Goal: Task Accomplishment & Management: Manage account settings

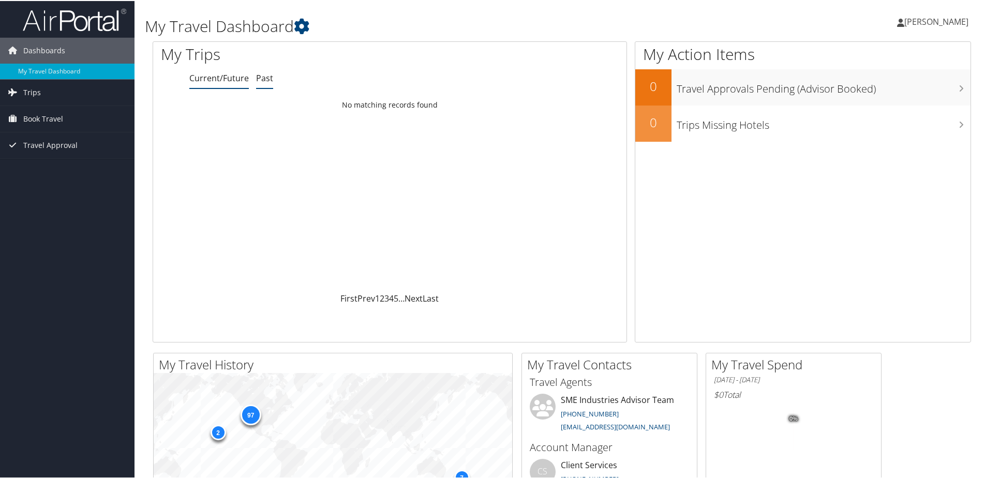
click at [258, 77] on link "Past" at bounding box center [264, 76] width 17 height 11
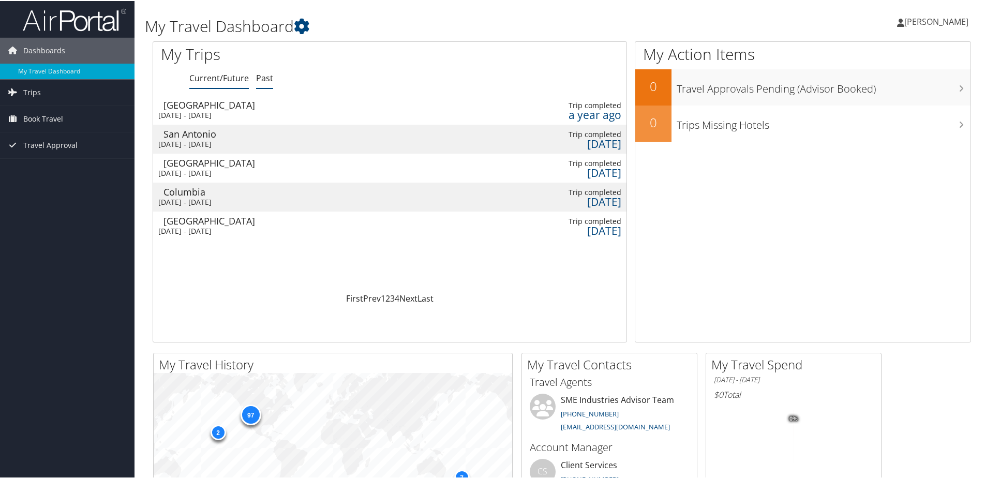
click at [224, 77] on link "Current/Future" at bounding box center [218, 76] width 59 height 11
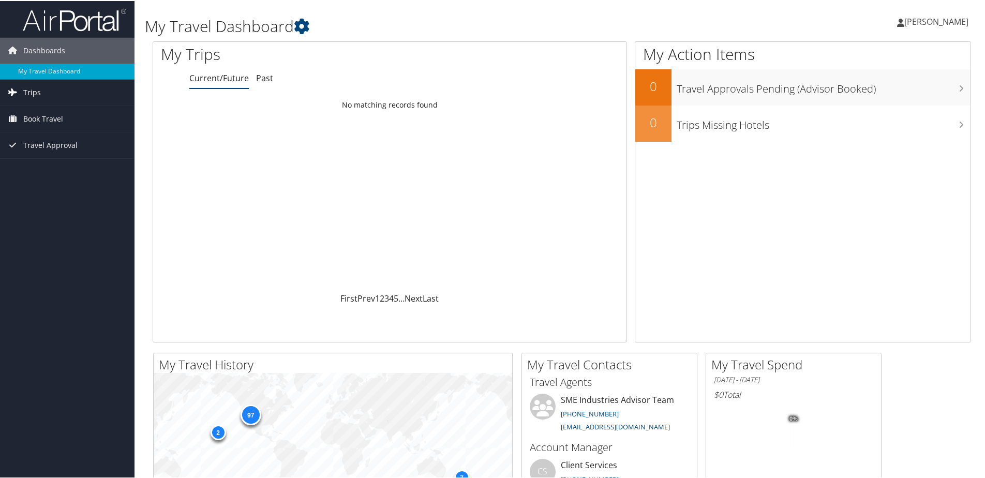
click at [27, 94] on span "Trips" at bounding box center [32, 92] width 18 height 26
click at [49, 164] on span "Book Travel" at bounding box center [43, 165] width 40 height 26
click at [53, 226] on span "Travel Approval" at bounding box center [50, 222] width 54 height 26
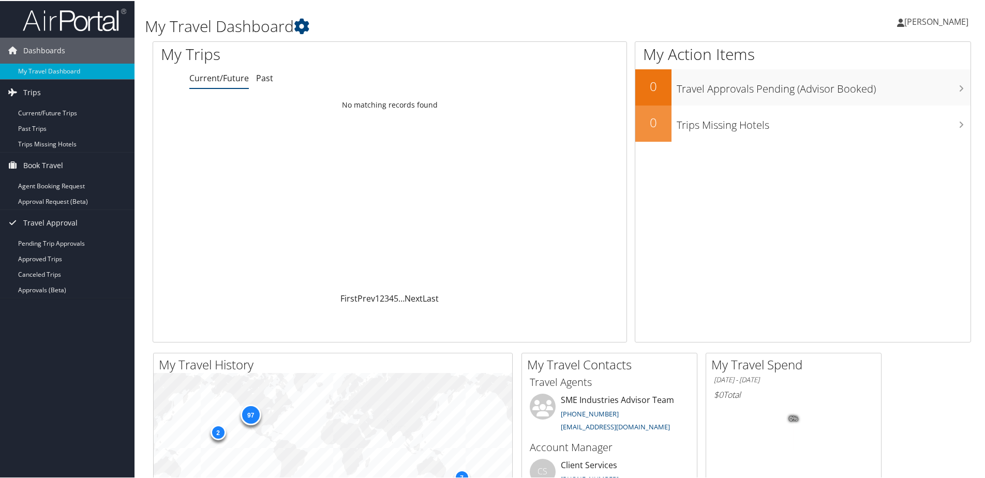
click at [921, 20] on span "[PERSON_NAME]" at bounding box center [936, 20] width 64 height 11
click at [878, 91] on link "View Travel Profile" at bounding box center [908, 92] width 115 height 18
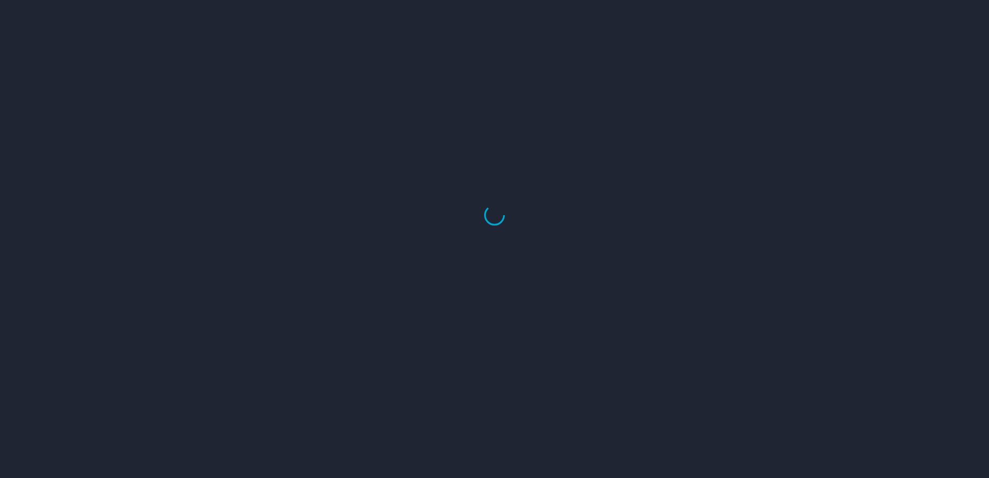
select select "US"
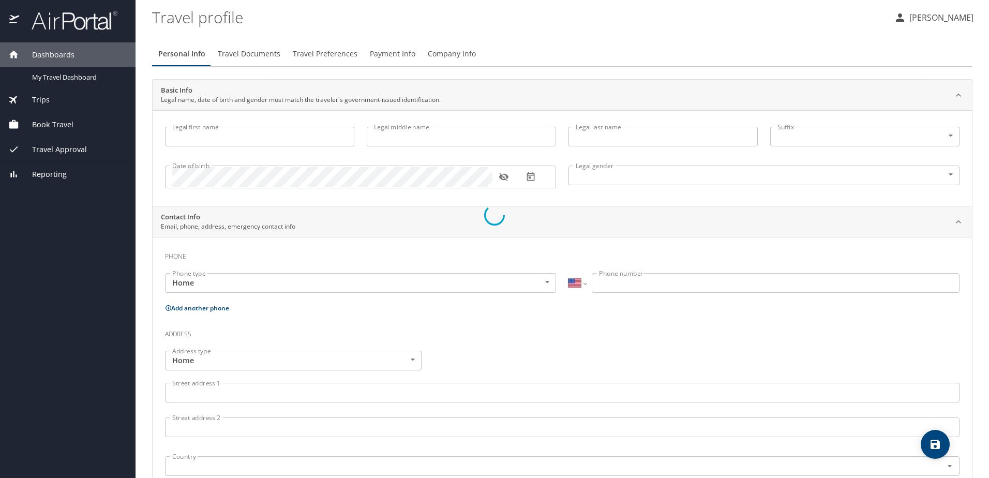
type input "Luis"
type input "David"
type input "Ochoa Loo"
type input "Male"
type input "Sydnee"
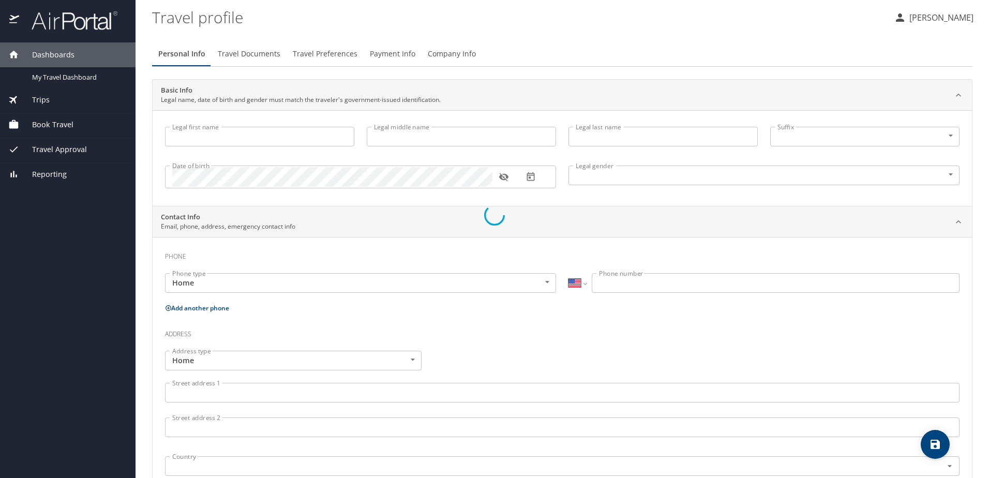
type input "Ochoa"
select select "IN"
type input "67059 209"
select select "US"
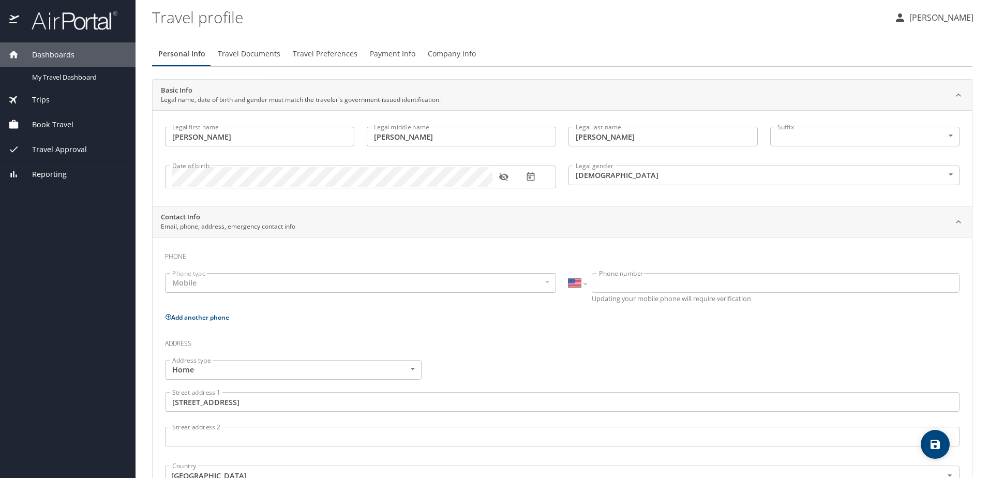
select select "US"
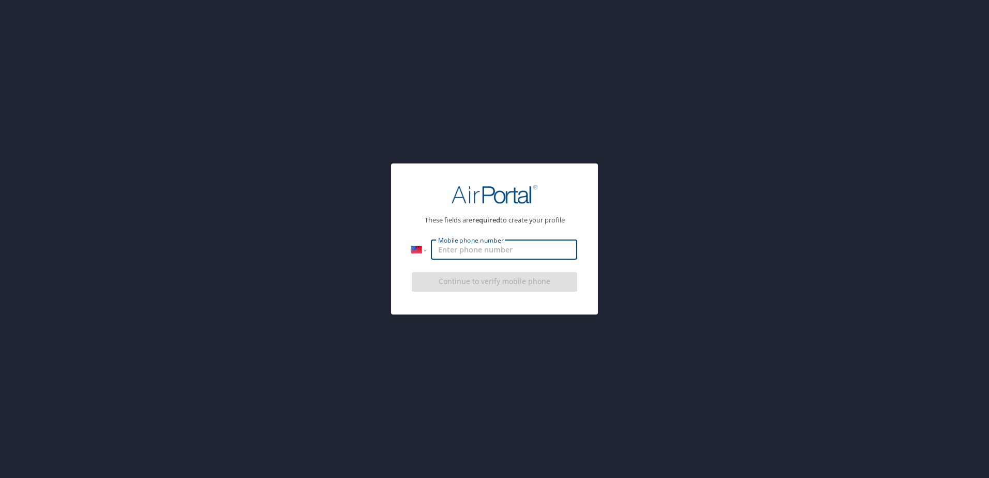
click at [480, 254] on input "Mobile phone number" at bounding box center [504, 250] width 146 height 20
type input "1 (801) 502-7871"
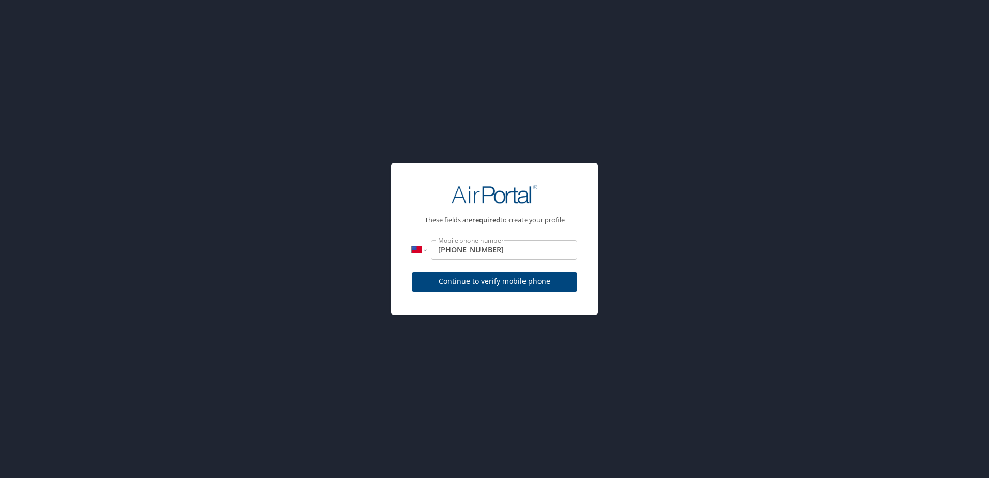
click at [513, 279] on div "Continue to verify mobile phone" at bounding box center [495, 285] width 166 height 35
click at [513, 279] on span "Continue to verify mobile phone" at bounding box center [494, 281] width 149 height 13
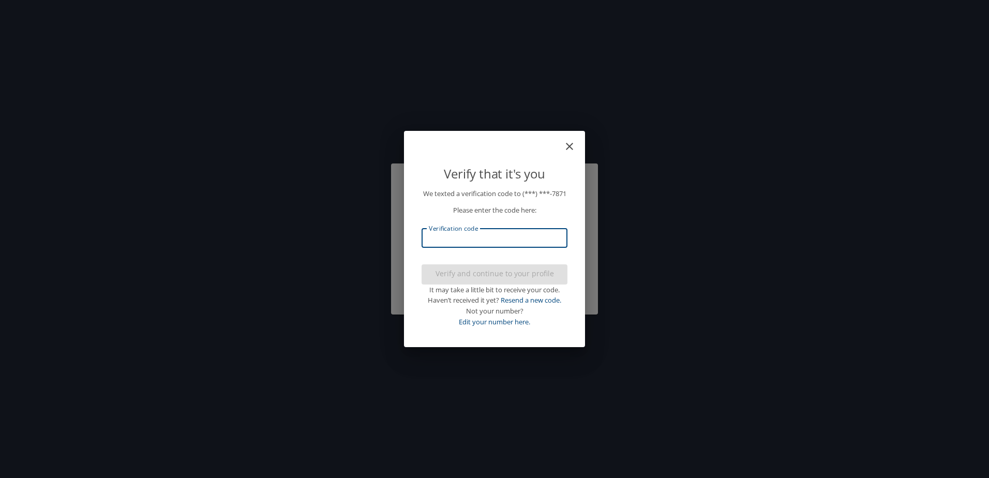
click at [503, 246] on input "Verification code" at bounding box center [495, 238] width 146 height 20
type input "473484"
click at [512, 276] on span "Verify and continue to your profile" at bounding box center [494, 273] width 129 height 13
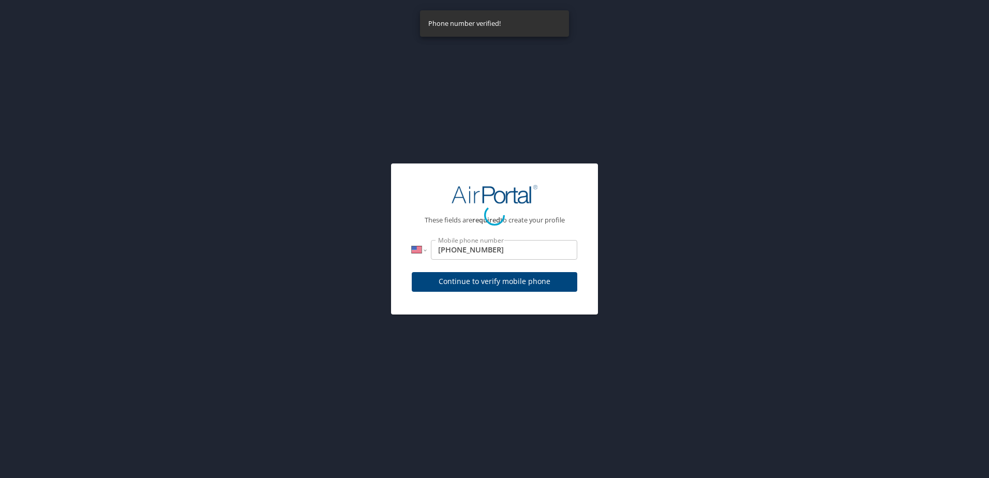
select select "US"
select select "IN"
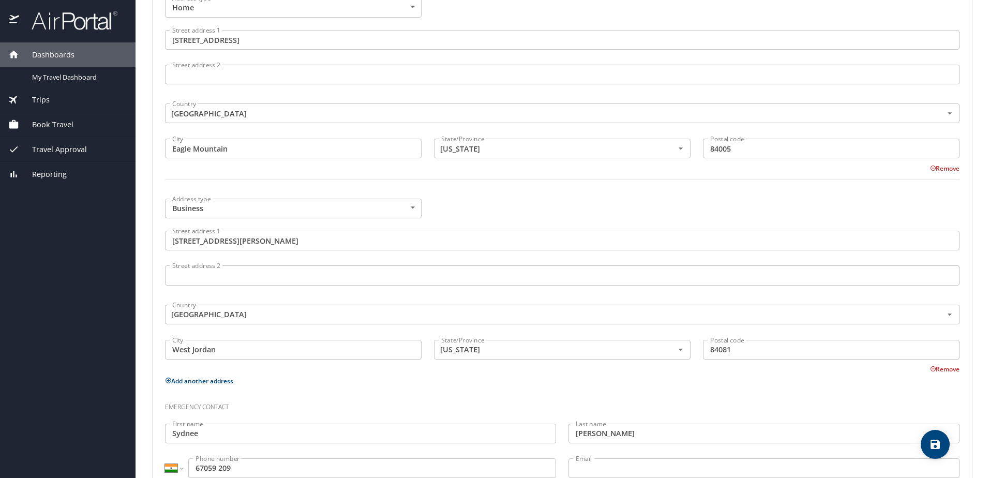
scroll to position [396, 0]
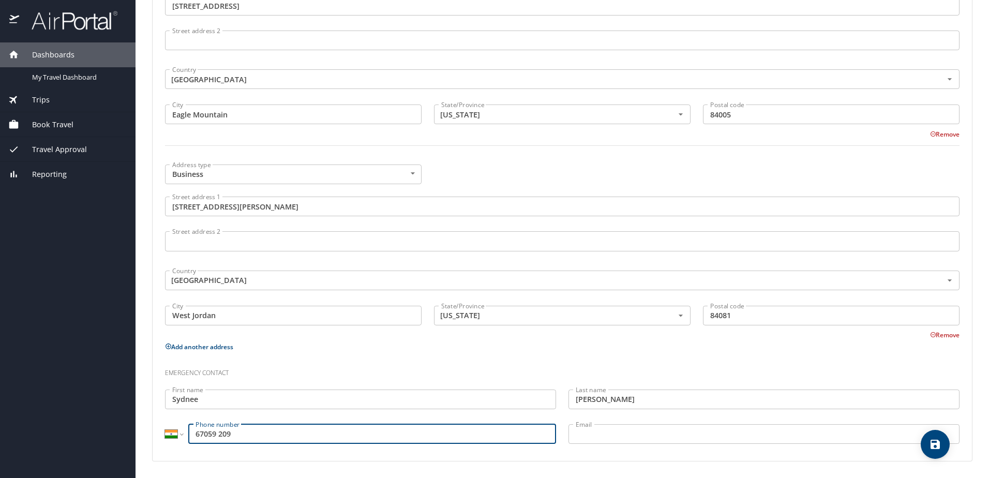
drag, startPoint x: 254, startPoint y: 436, endPoint x: 180, endPoint y: 434, distance: 74.0
click at [180, 434] on div "International Afghanistan Åland Islands Albania Algeria American Samoa Andorra …" at bounding box center [360, 434] width 391 height 20
click at [195, 434] on input "91670 5" at bounding box center [372, 434] width 368 height 20
click at [240, 433] on input "191 670 5" at bounding box center [372, 434] width 368 height 20
type input "191 670 5"
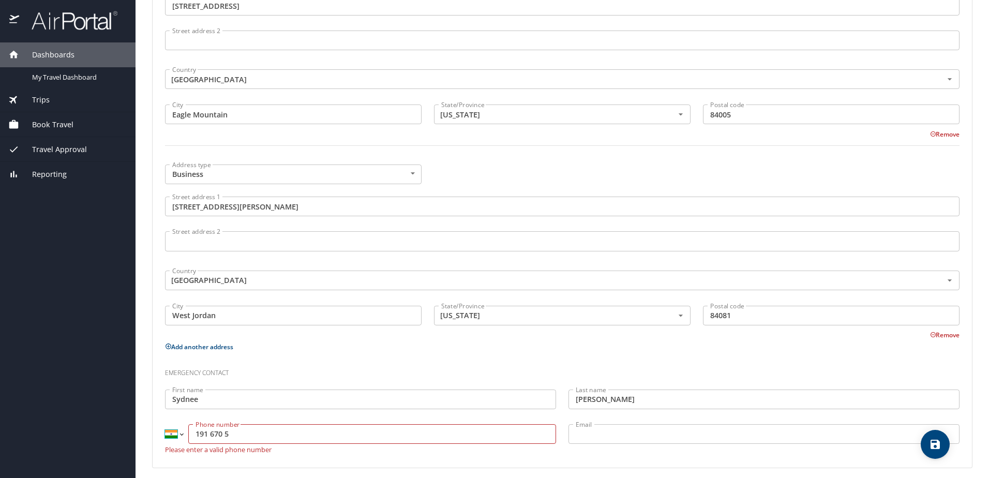
click at [175, 434] on select "International Afghanistan Åland Islands Albania Algeria American Samoa Andorra …" at bounding box center [174, 434] width 18 height 20
select select "US"
click at [165, 424] on select "International Afghanistan Åland Islands Albania Algeria American Samoa Andorra …" at bounding box center [174, 434] width 18 height 20
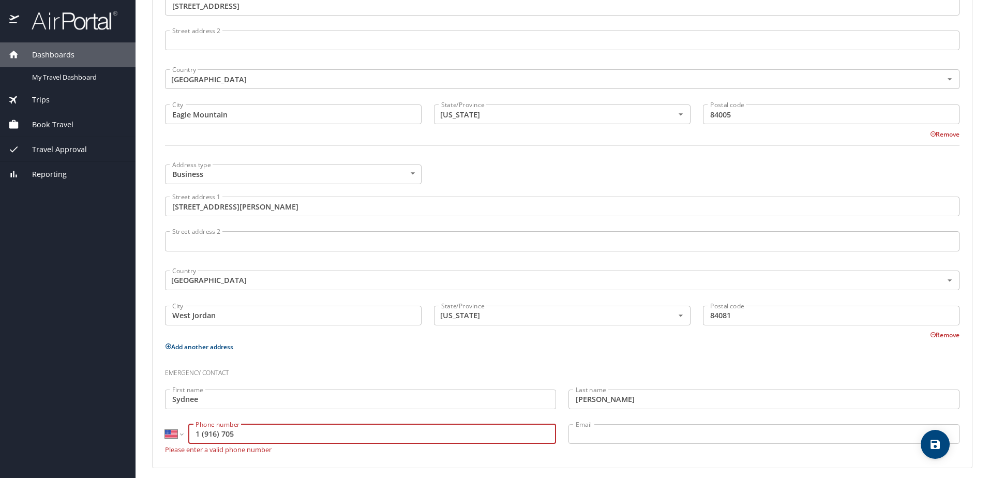
click at [259, 436] on input "1 (916) 705" at bounding box center [372, 434] width 368 height 20
type input "1 (916) 705-9209"
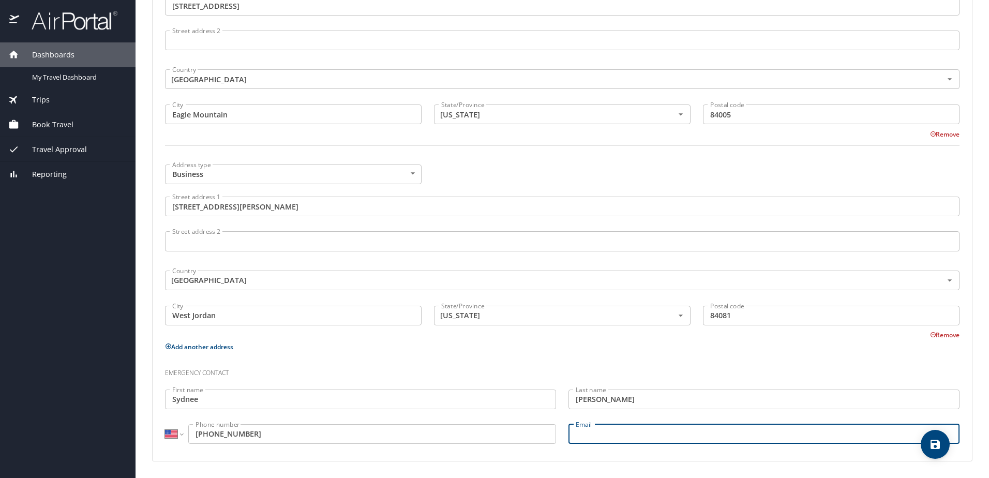
click at [610, 435] on input "Email" at bounding box center [763, 434] width 391 height 20
type input "sydnee.ochoa@gmail.com"
click at [198, 431] on input "1 (916) 705-9209" at bounding box center [372, 434] width 368 height 20
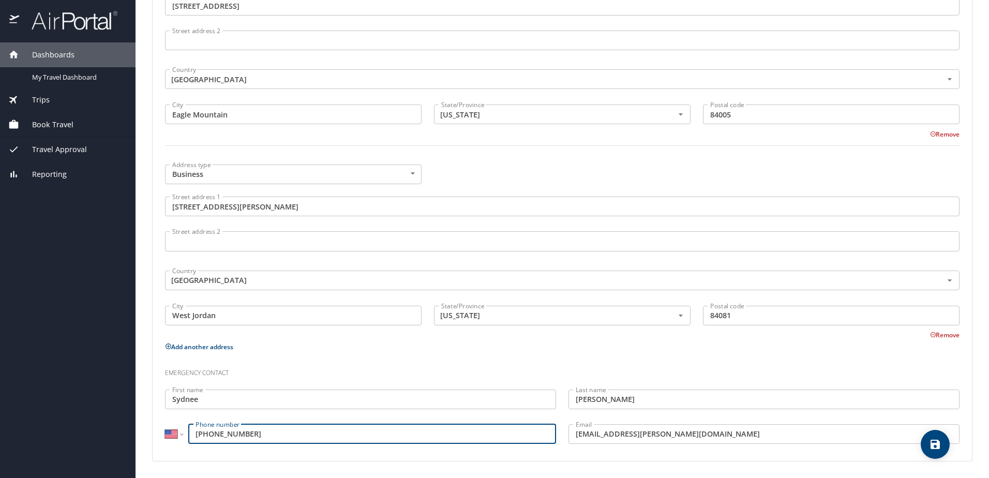
select select "MP"
type input "1 (670) 592-09"
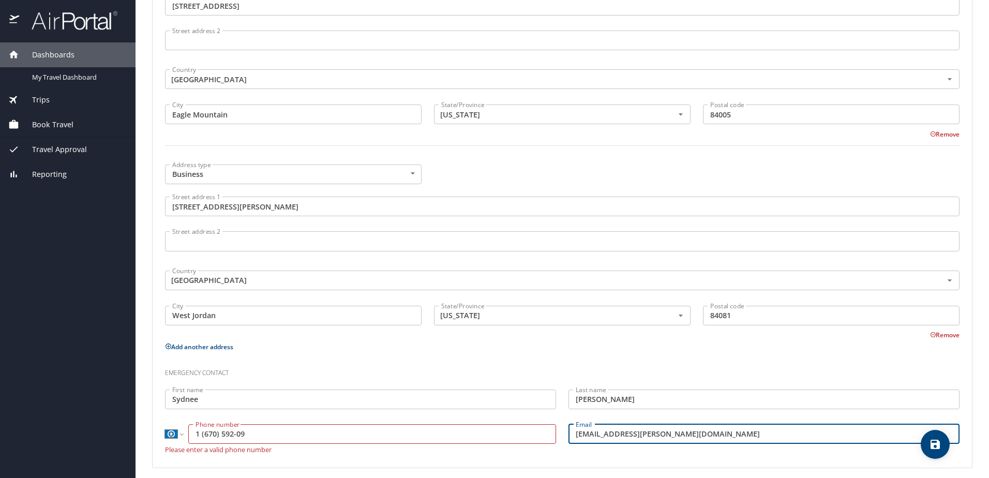
type input "sydnee.ochoa@gmail.com"
click at [172, 436] on select "International Afghanistan Åland Islands Albania Algeria American Samoa Andorra …" at bounding box center [174, 434] width 18 height 20
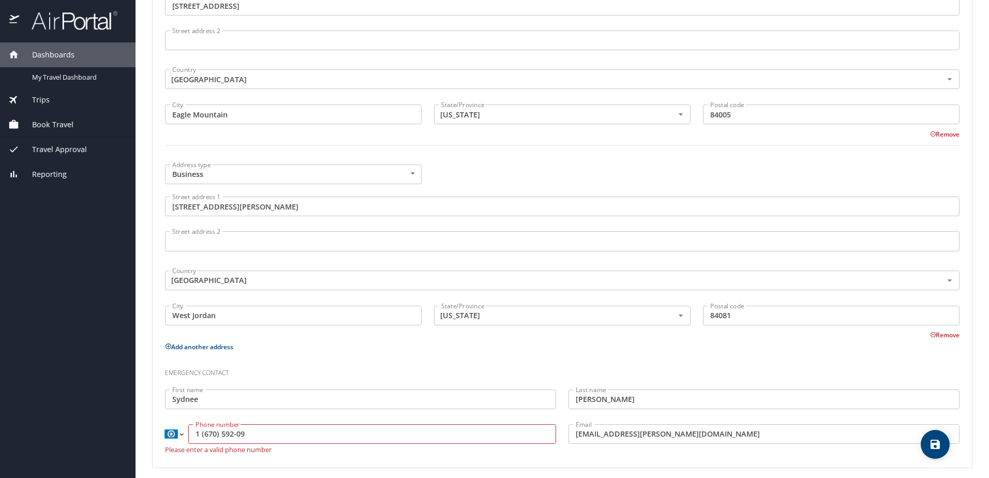
select select "US"
click at [165, 424] on select "International Afghanistan Åland Islands Albania Algeria American Samoa Andorra …" at bounding box center [174, 434] width 18 height 20
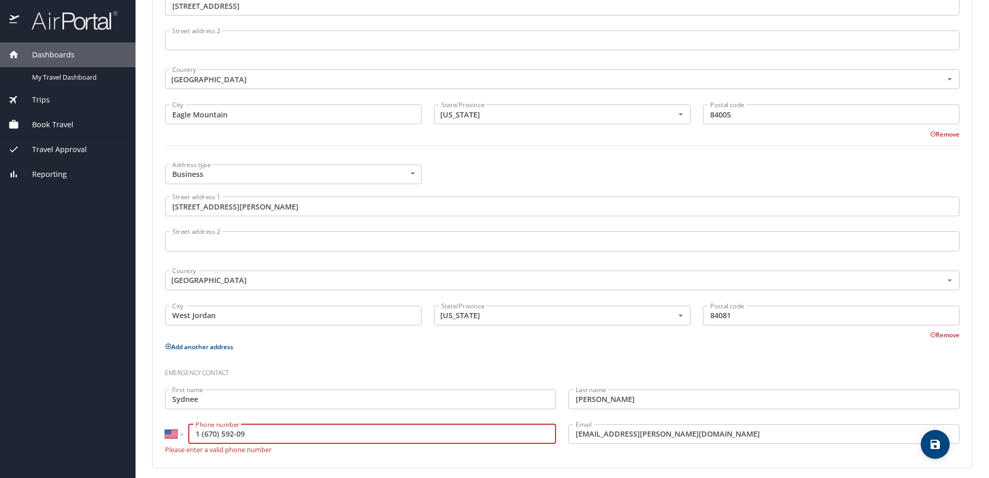
drag, startPoint x: 250, startPoint y: 433, endPoint x: 139, endPoint y: 421, distance: 111.9
click at [139, 421] on main "Travel profile Luis Ochoa Loo Personal Info Travel Documents Travel Preferences…" at bounding box center [562, 239] width 853 height 478
click at [335, 436] on input "(916) 705-9209" at bounding box center [372, 434] width 368 height 20
type input "(916) 705-9209"
click at [698, 434] on input "sydnee.ochoa@gmail.com" at bounding box center [763, 434] width 391 height 20
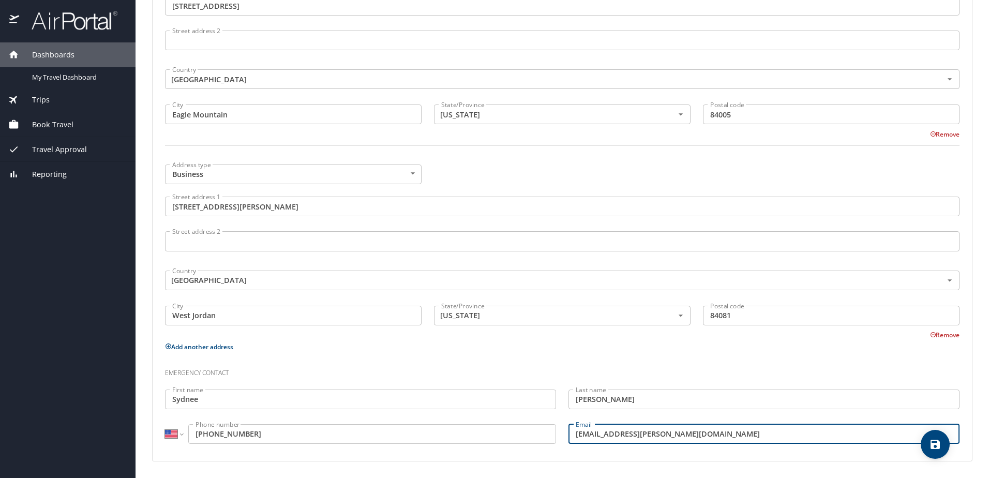
click at [347, 439] on input "(916) 705-9209" at bounding box center [372, 434] width 368 height 20
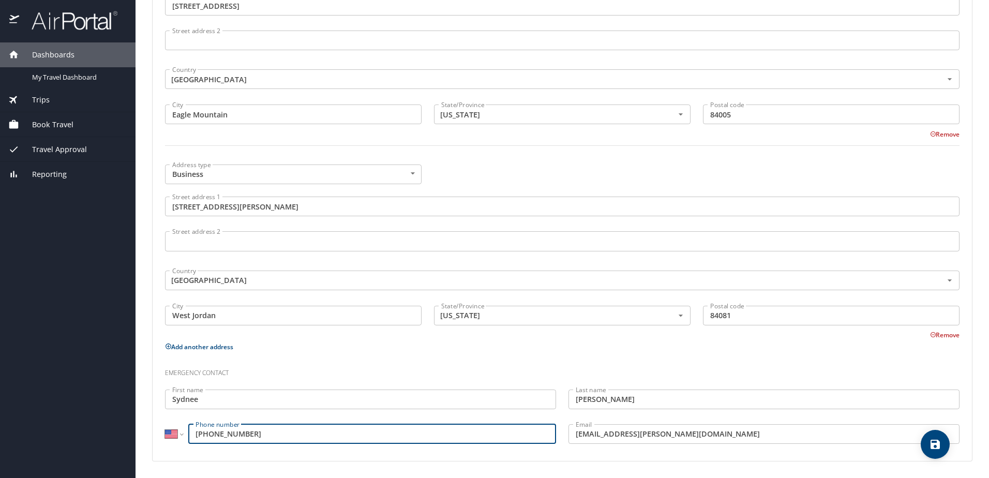
click at [684, 439] on input "sydnee.ochoa@gmail.com" at bounding box center [763, 434] width 391 height 20
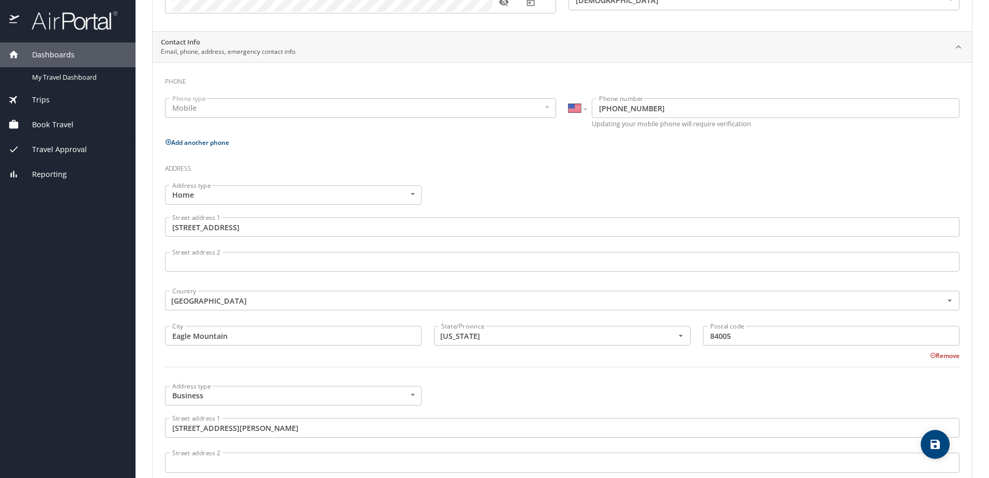
scroll to position [310, 0]
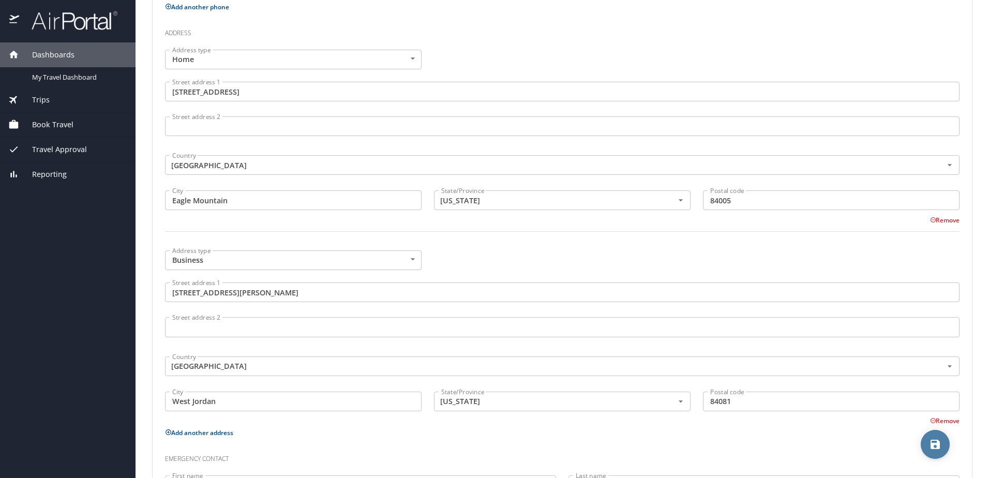
click at [935, 442] on icon "save" at bounding box center [935, 444] width 12 height 12
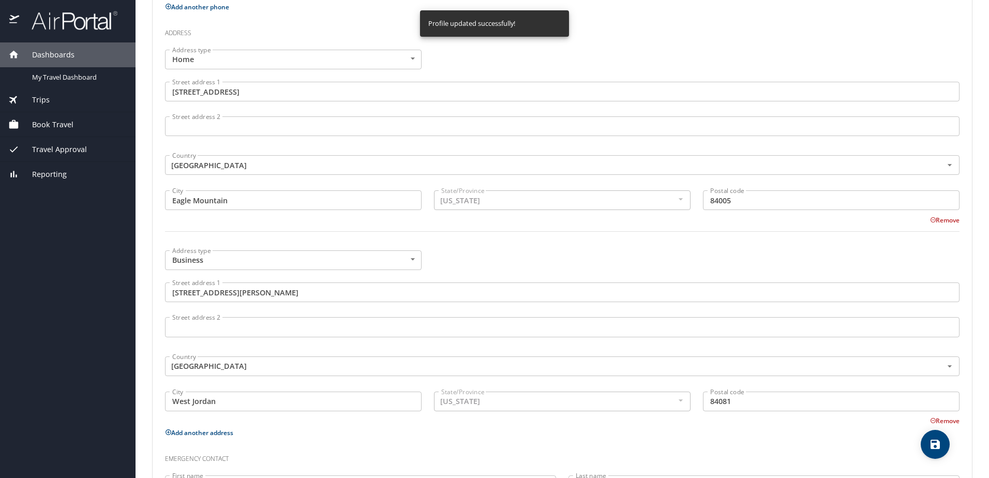
select select "US"
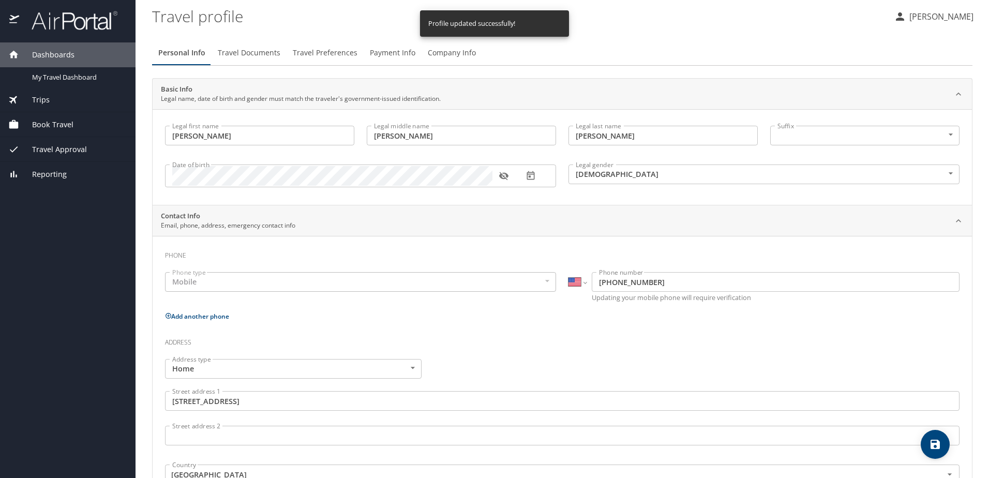
scroll to position [0, 0]
click at [247, 52] on span "Travel Documents" at bounding box center [249, 54] width 63 height 13
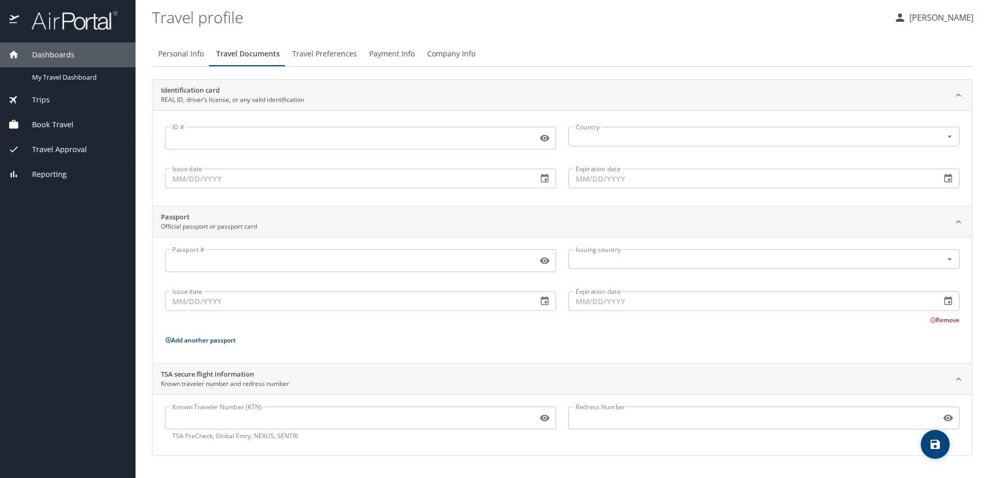
click at [326, 416] on input "Known Traveler Number (KTN)" at bounding box center [349, 418] width 368 height 20
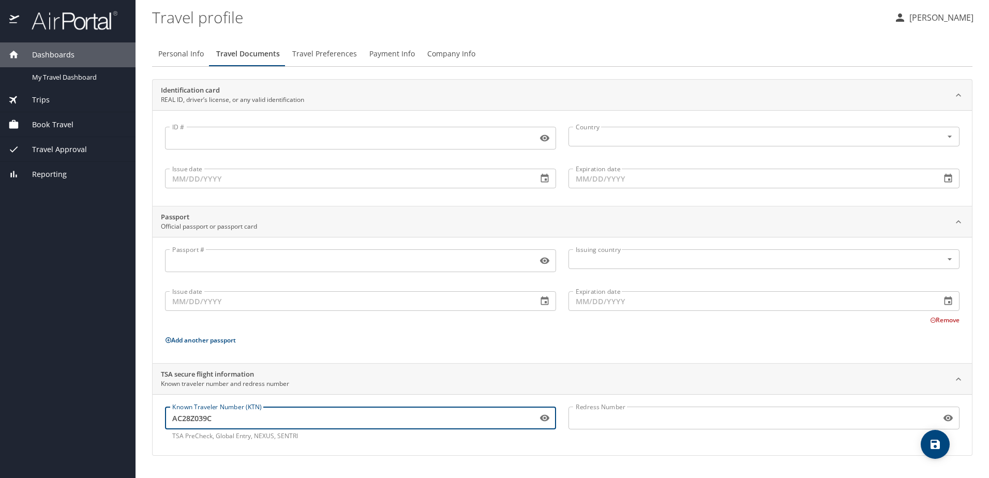
type input "AC28Z039C"
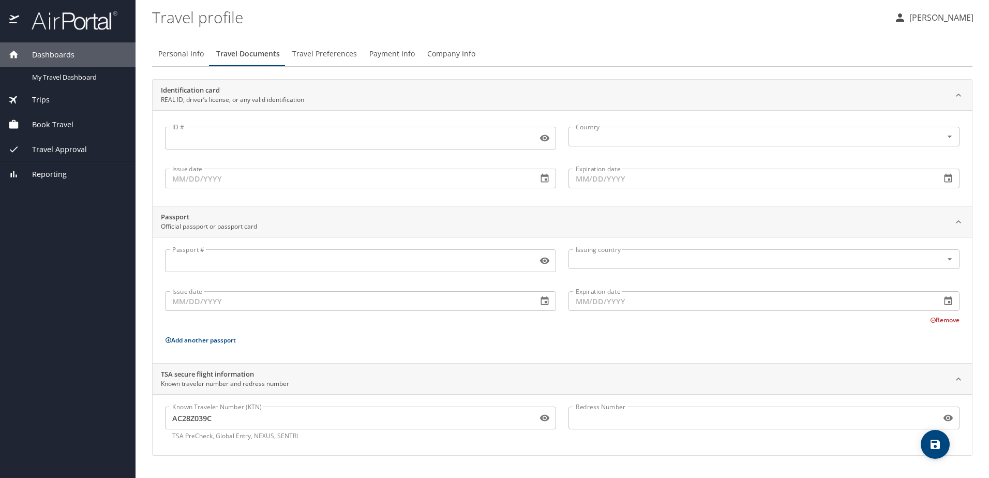
click at [654, 329] on div "Passport # Passport # Issuing country Issuing country Issue date Issue date Exp…" at bounding box center [562, 302] width 794 height 106
click at [934, 453] on button "save" at bounding box center [935, 444] width 29 height 29
click at [317, 55] on span "Travel Preferences" at bounding box center [324, 54] width 65 height 13
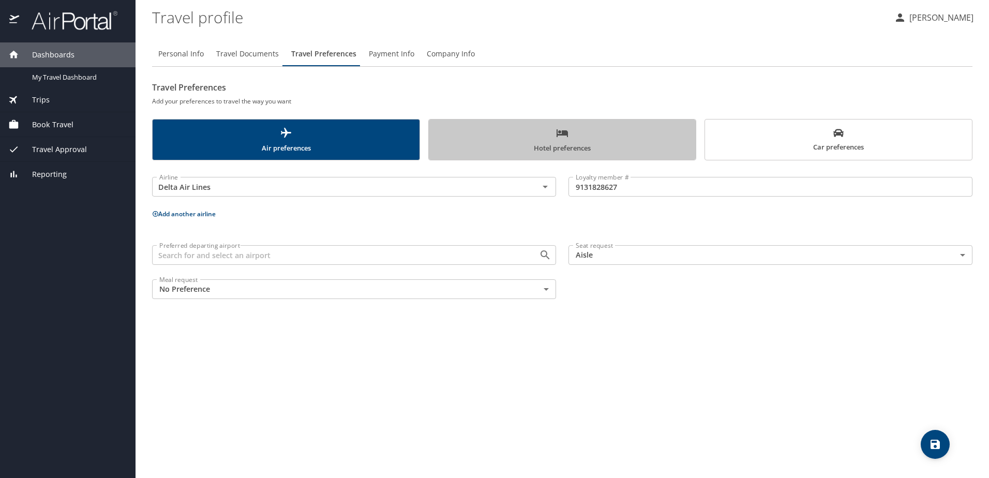
click at [549, 138] on span "Hotel preferences" at bounding box center [562, 140] width 254 height 27
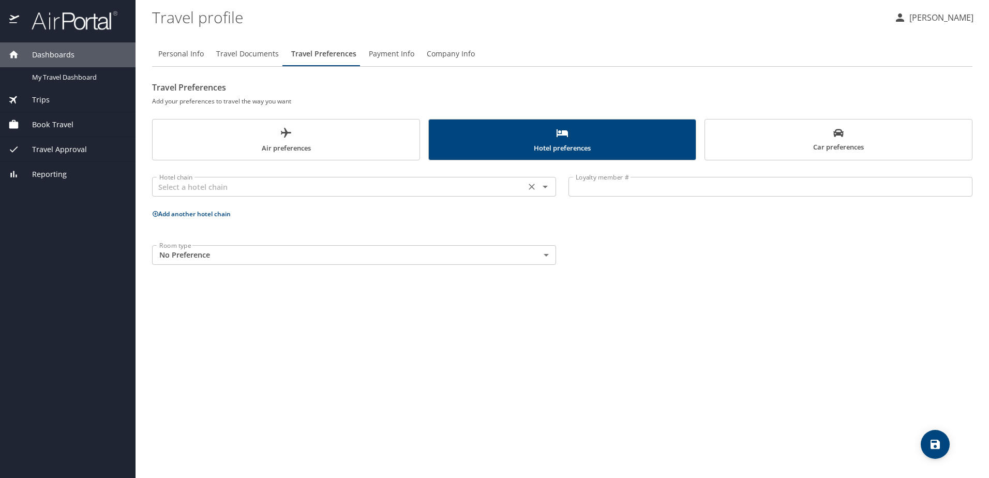
click at [353, 187] on input "text" at bounding box center [338, 186] width 367 height 13
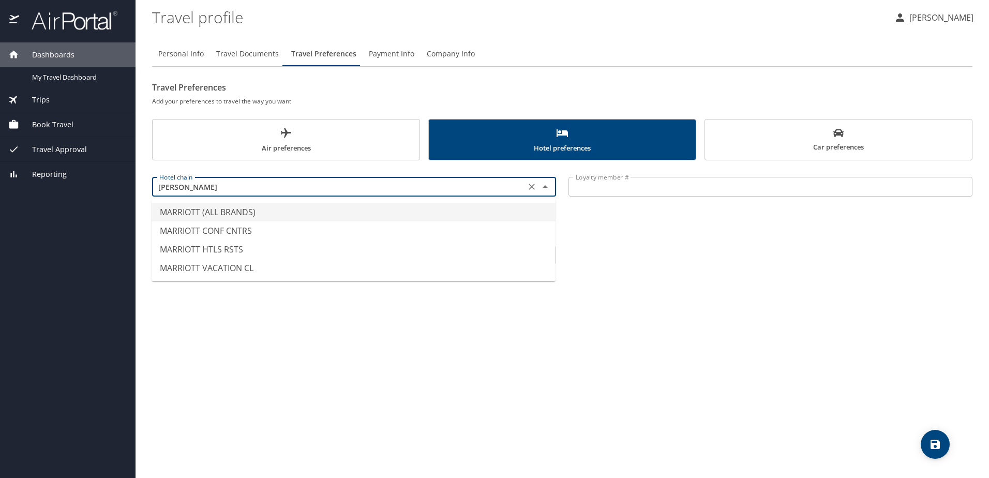
click at [268, 210] on li "MARRIOTT (ALL BRANDS)" at bounding box center [354, 212] width 404 height 19
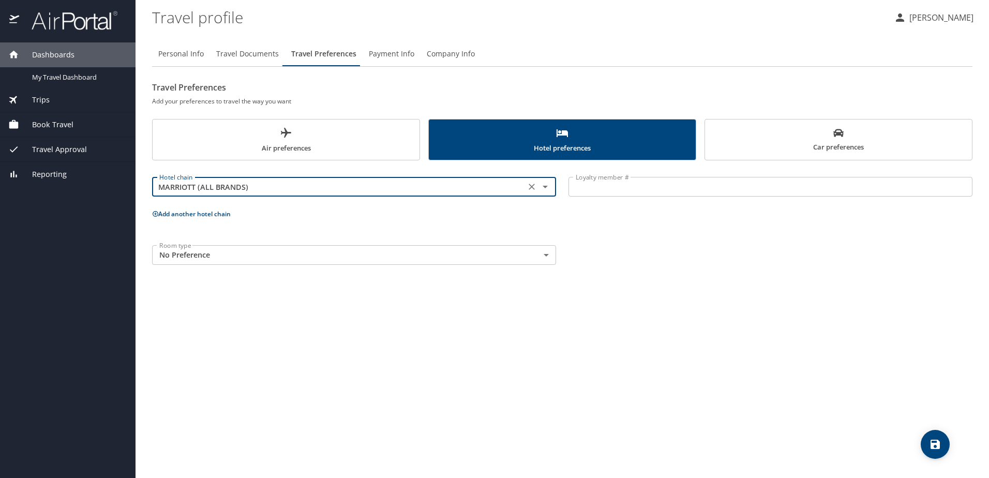
type input "MARRIOTT (ALL BRANDS)"
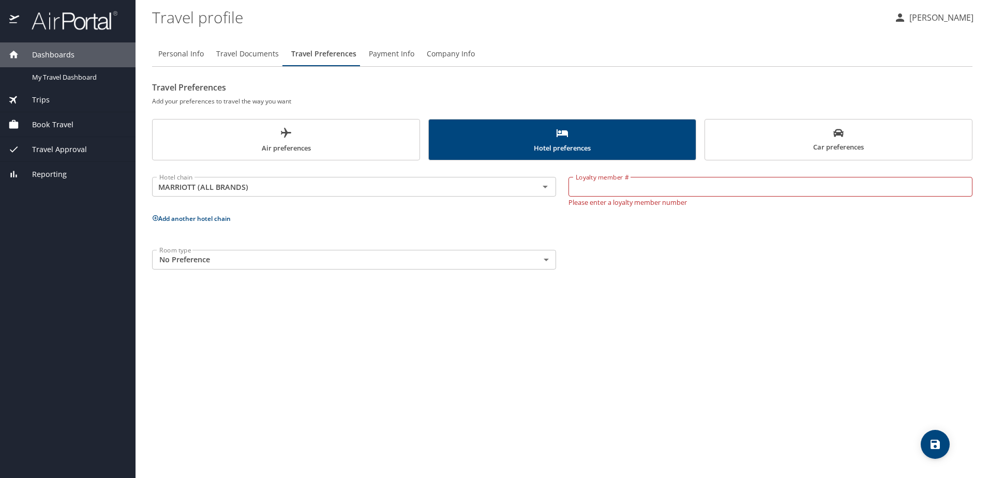
click at [609, 366] on div "Personal Info Travel Documents Travel Preferences Payment Info Company Info Tra…" at bounding box center [562, 255] width 820 height 445
click at [609, 183] on input "Loyalty member #" at bounding box center [770, 187] width 404 height 20
type input "075687661"
click at [702, 284] on div "Personal Info Travel Documents Travel Preferences Payment Info Company Info Tra…" at bounding box center [562, 255] width 820 height 445
click at [535, 248] on body "Dashboards My Travel Dashboard Trips Current / Future Trips Past Trips Trips Mi…" at bounding box center [494, 239] width 989 height 478
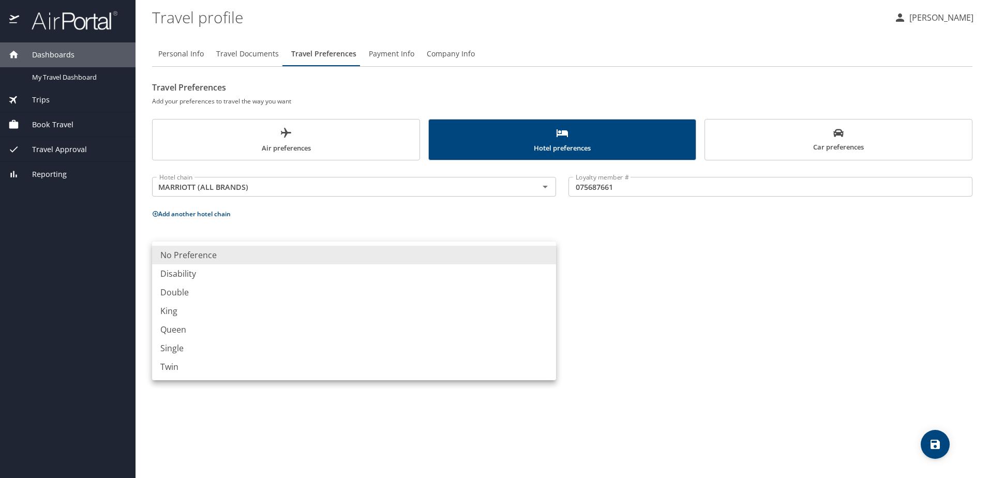
click at [643, 247] on div at bounding box center [494, 239] width 989 height 478
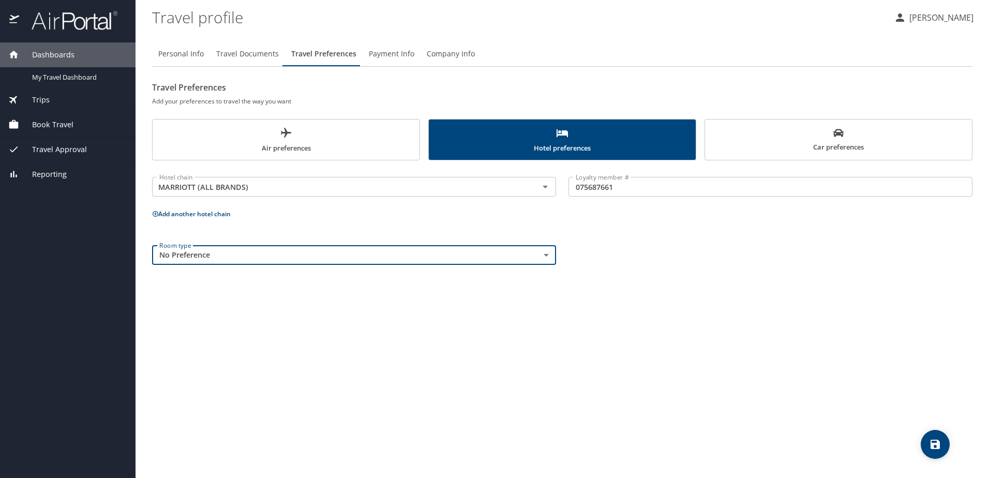
click at [937, 439] on icon "save" at bounding box center [935, 444] width 12 height 12
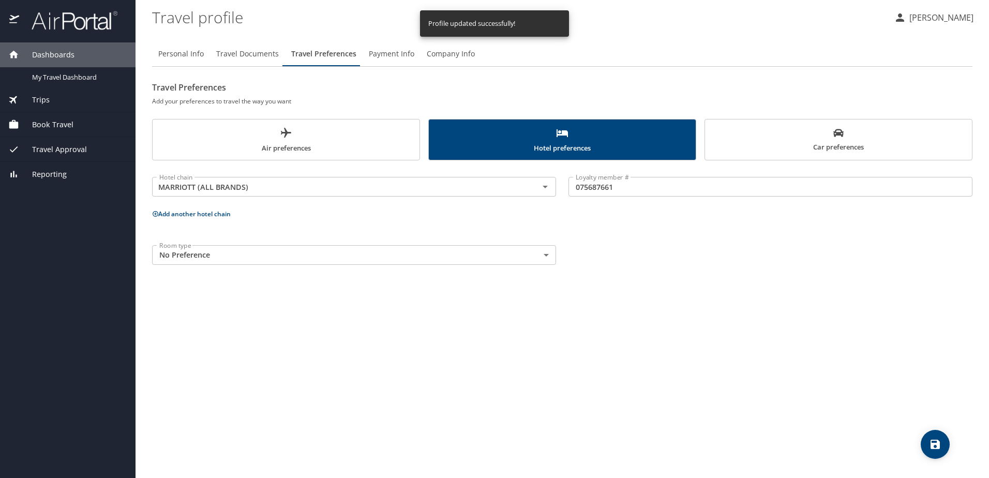
click at [412, 53] on button "Payment Info" at bounding box center [392, 53] width 58 height 25
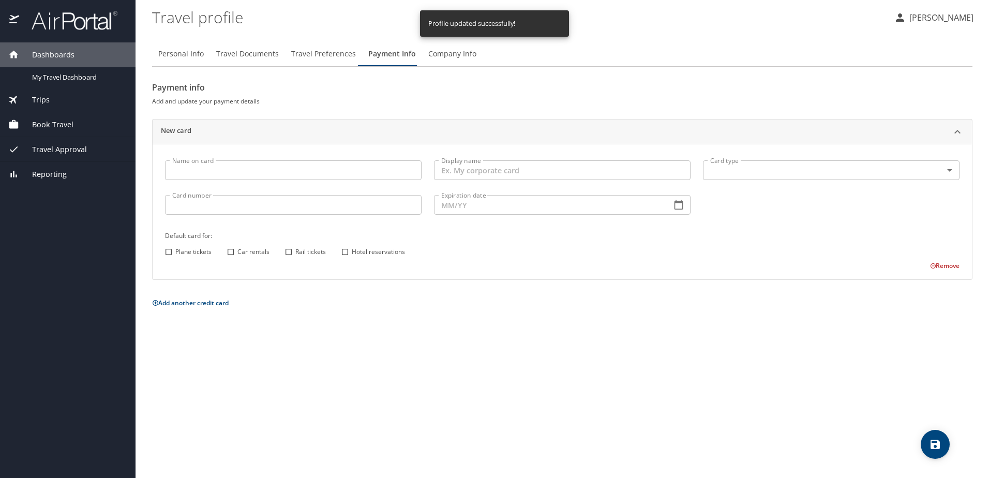
click at [455, 51] on span "Company Info" at bounding box center [452, 54] width 48 height 13
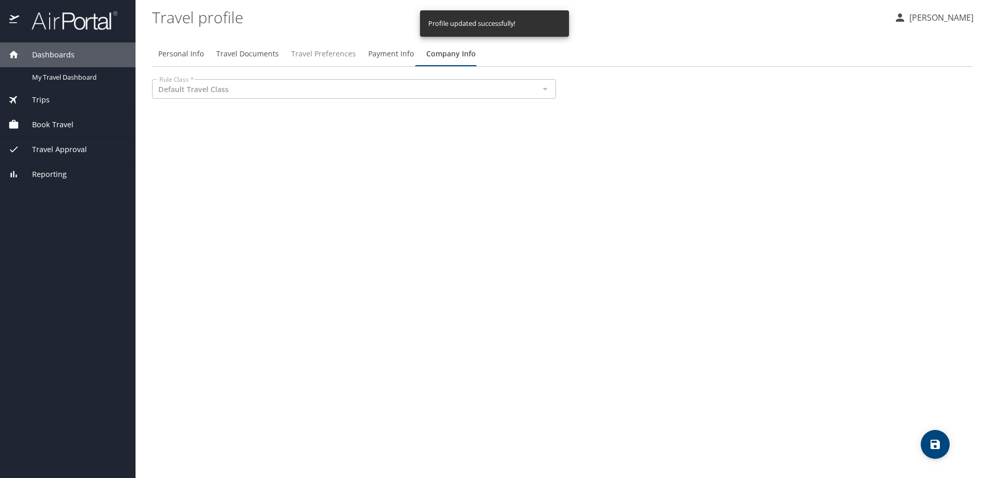
click at [298, 63] on button "Travel Preferences" at bounding box center [323, 53] width 77 height 25
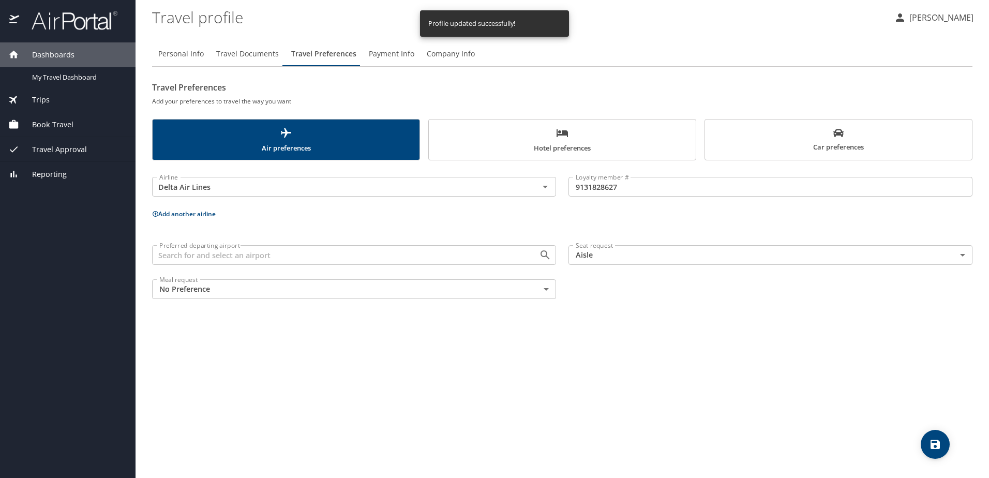
click at [242, 51] on span "Travel Documents" at bounding box center [247, 54] width 63 height 13
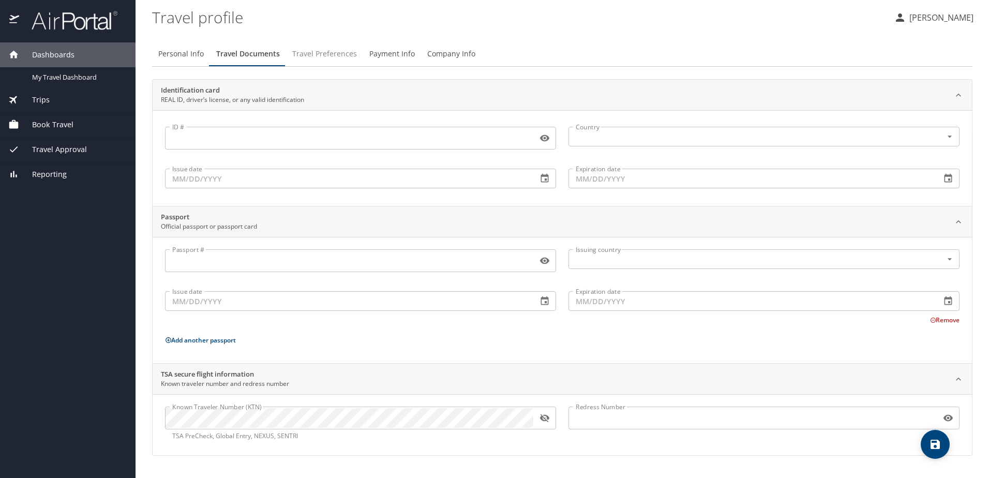
click at [301, 52] on span "Travel Preferences" at bounding box center [324, 54] width 65 height 13
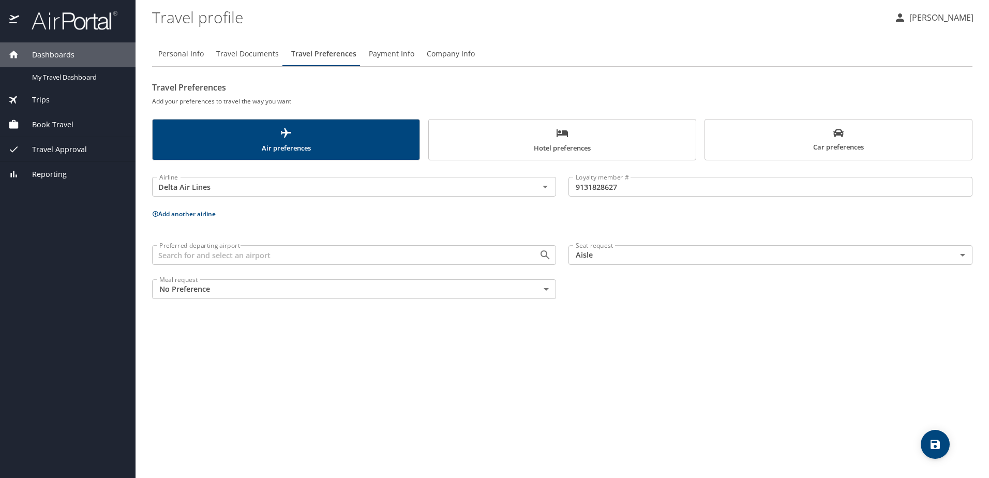
click at [510, 128] on span "Hotel preferences" at bounding box center [562, 140] width 254 height 27
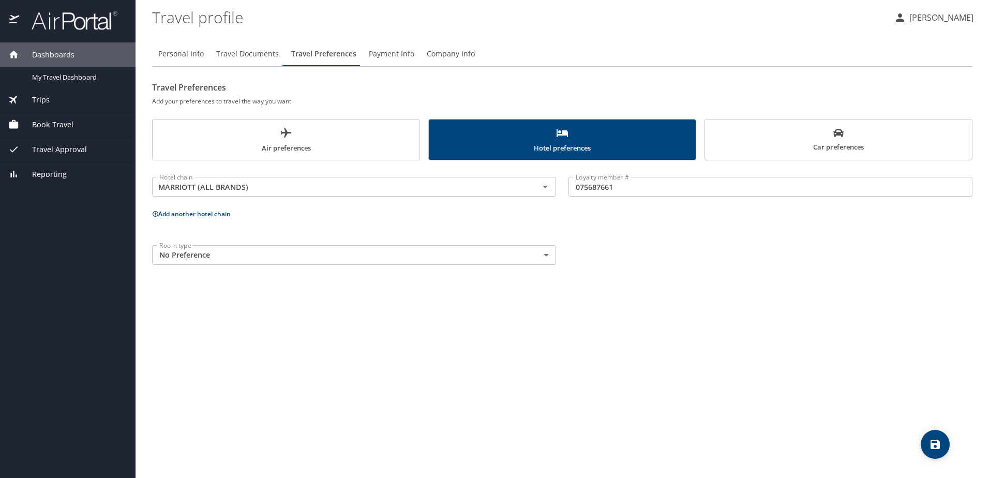
click at [338, 127] on span "Air preferences" at bounding box center [286, 140] width 254 height 27
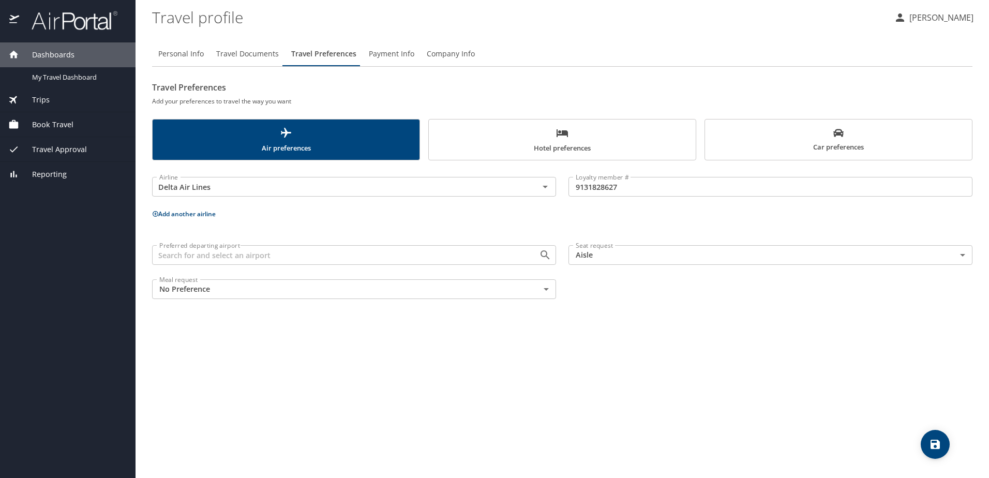
click at [957, 145] on span "Car preferences" at bounding box center [838, 140] width 254 height 25
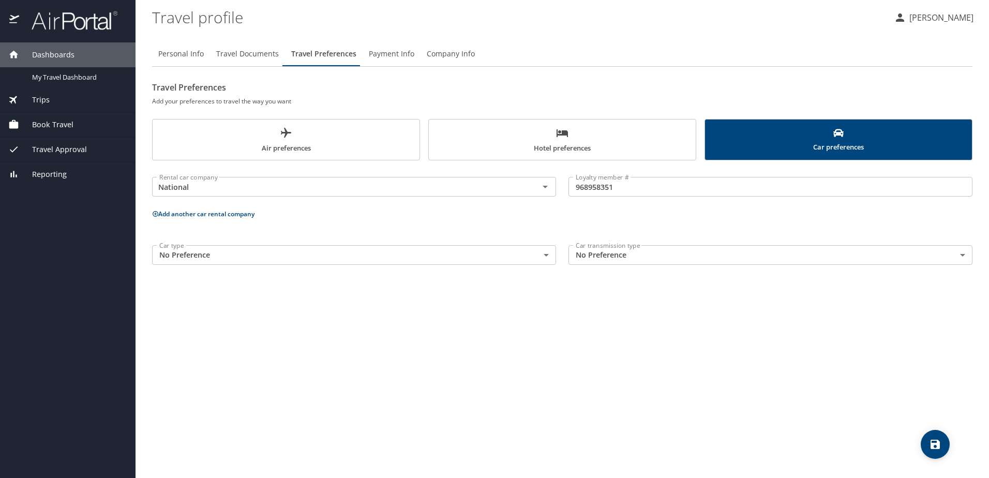
click at [263, 56] on span "Travel Documents" at bounding box center [247, 54] width 63 height 13
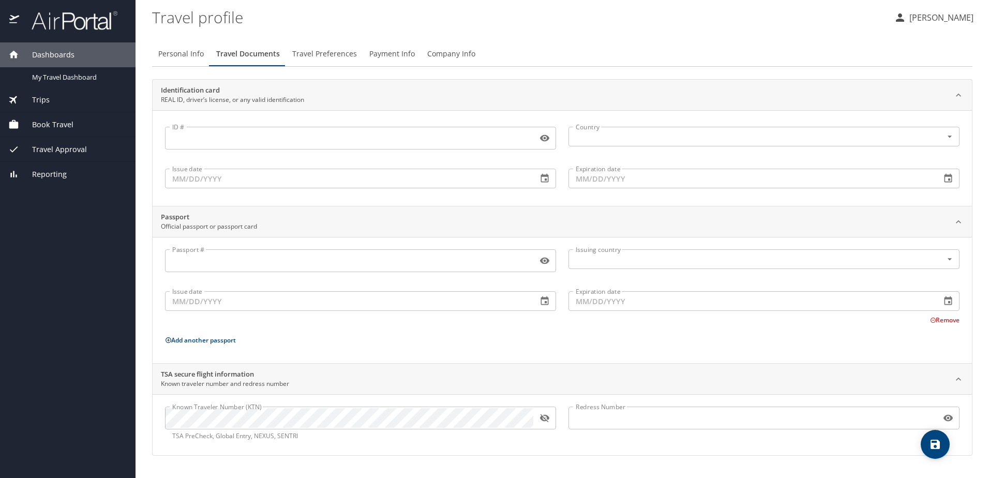
click at [190, 53] on span "Personal Info" at bounding box center [181, 54] width 46 height 13
select select "US"
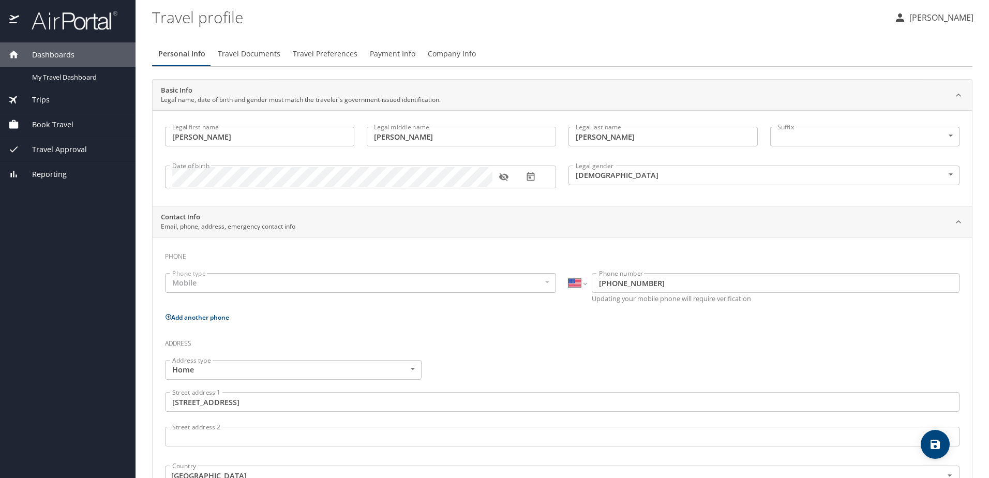
click at [941, 455] on button "save" at bounding box center [935, 444] width 29 height 29
select select "US"
click at [61, 175] on span "Reporting" at bounding box center [43, 174] width 48 height 11
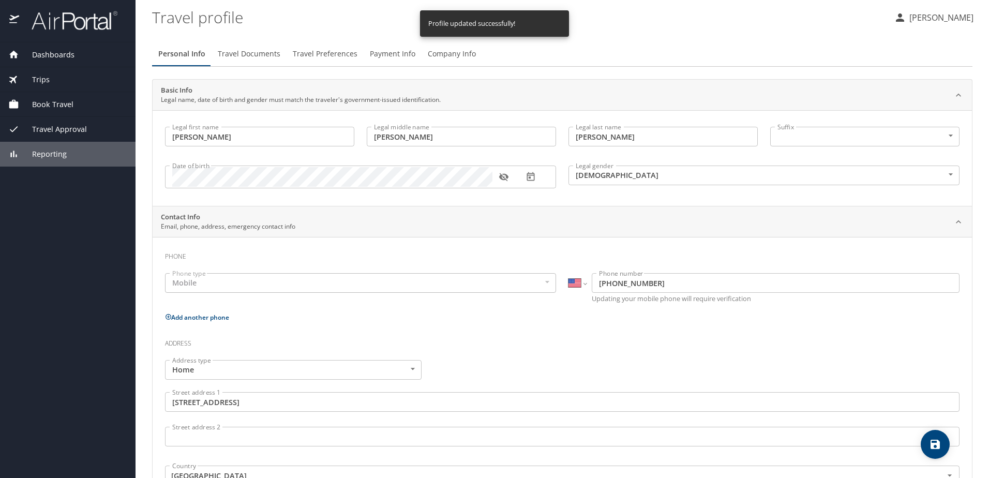
click at [54, 159] on span "Reporting" at bounding box center [43, 153] width 48 height 11
click at [45, 125] on span "Travel Approval" at bounding box center [53, 129] width 68 height 11
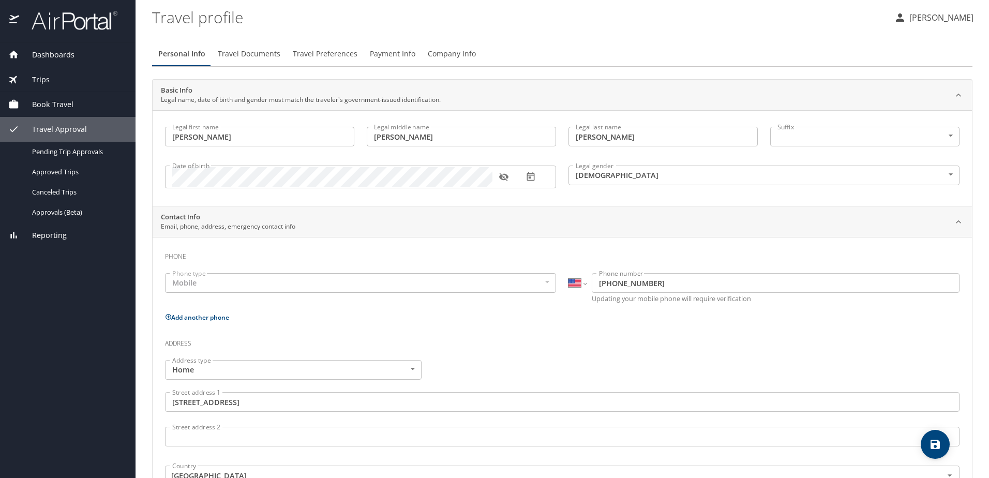
click at [47, 106] on span "Book Travel" at bounding box center [46, 104] width 54 height 11
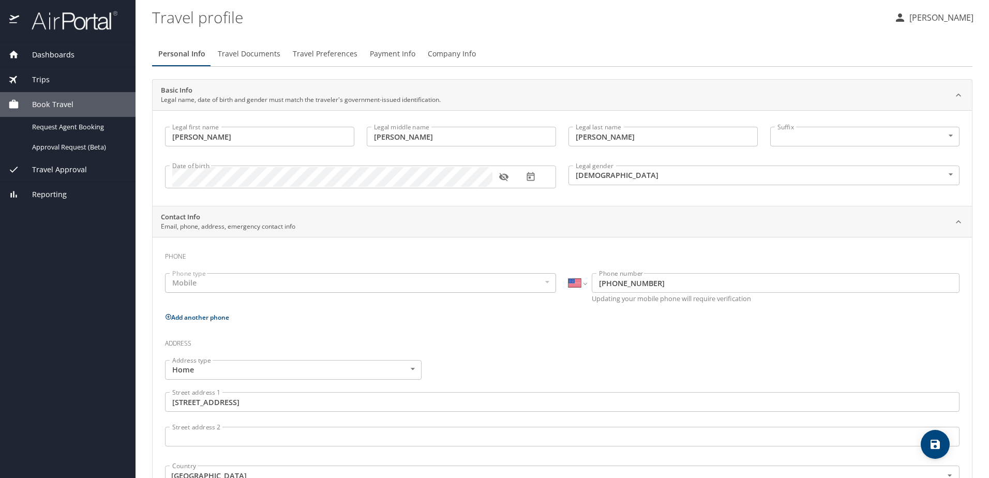
click at [41, 81] on span "Trips" at bounding box center [34, 79] width 31 height 11
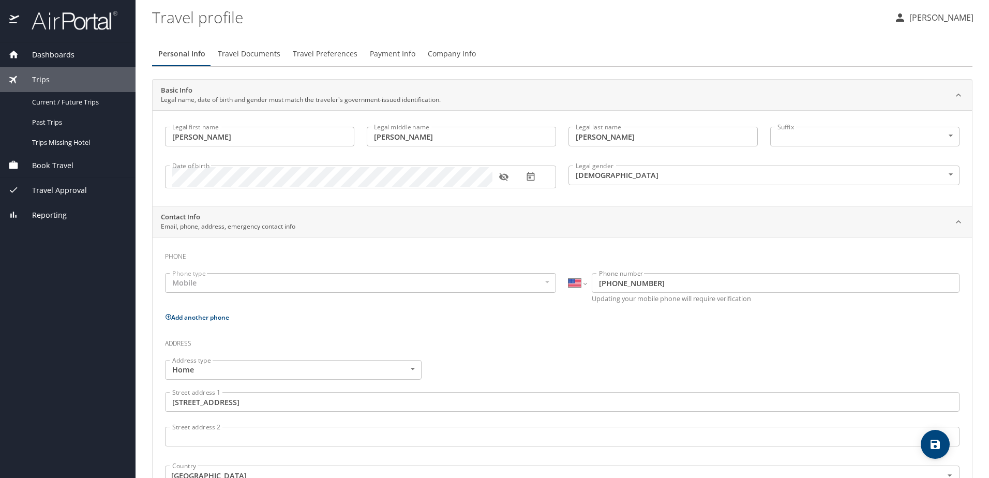
click at [55, 52] on span "Dashboards" at bounding box center [46, 54] width 55 height 11
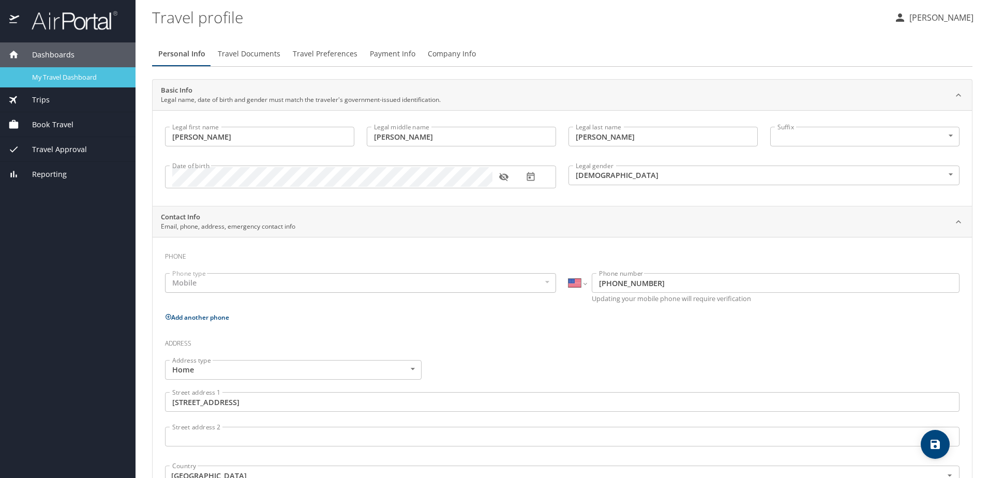
click at [51, 68] on link "My Travel Dashboard" at bounding box center [68, 77] width 136 height 20
